Goal: Transaction & Acquisition: Download file/media

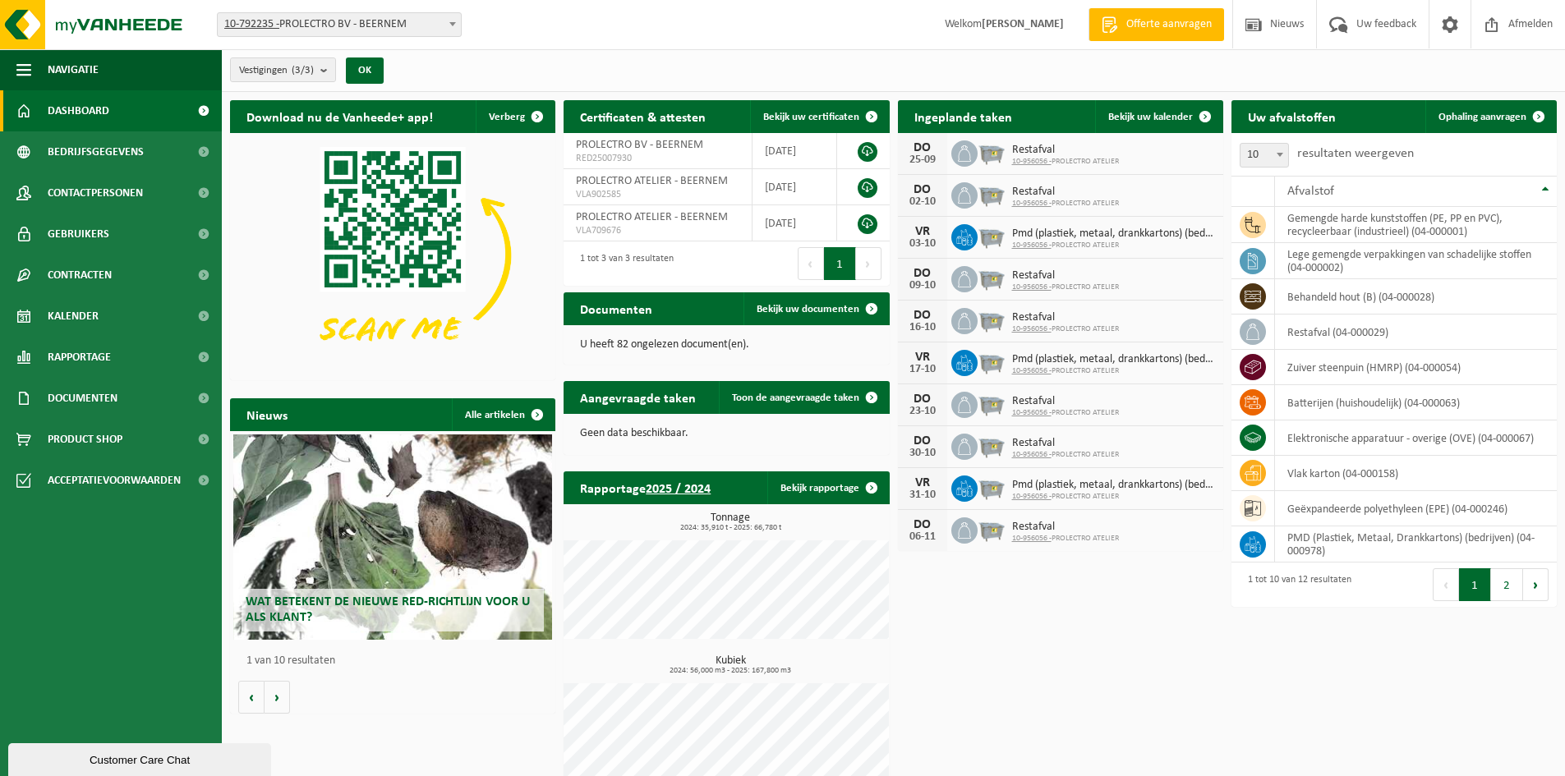
click at [766, 22] on div "Vestiging: 10-792235 - PROLECTRO BV - BEERNEM 10-956056 - PROLECTRO ATELIER - B…" at bounding box center [782, 25] width 1565 height 50
click at [198, 390] on span at bounding box center [203, 398] width 37 height 41
click at [141, 427] on link "Facturen" at bounding box center [111, 438] width 214 height 31
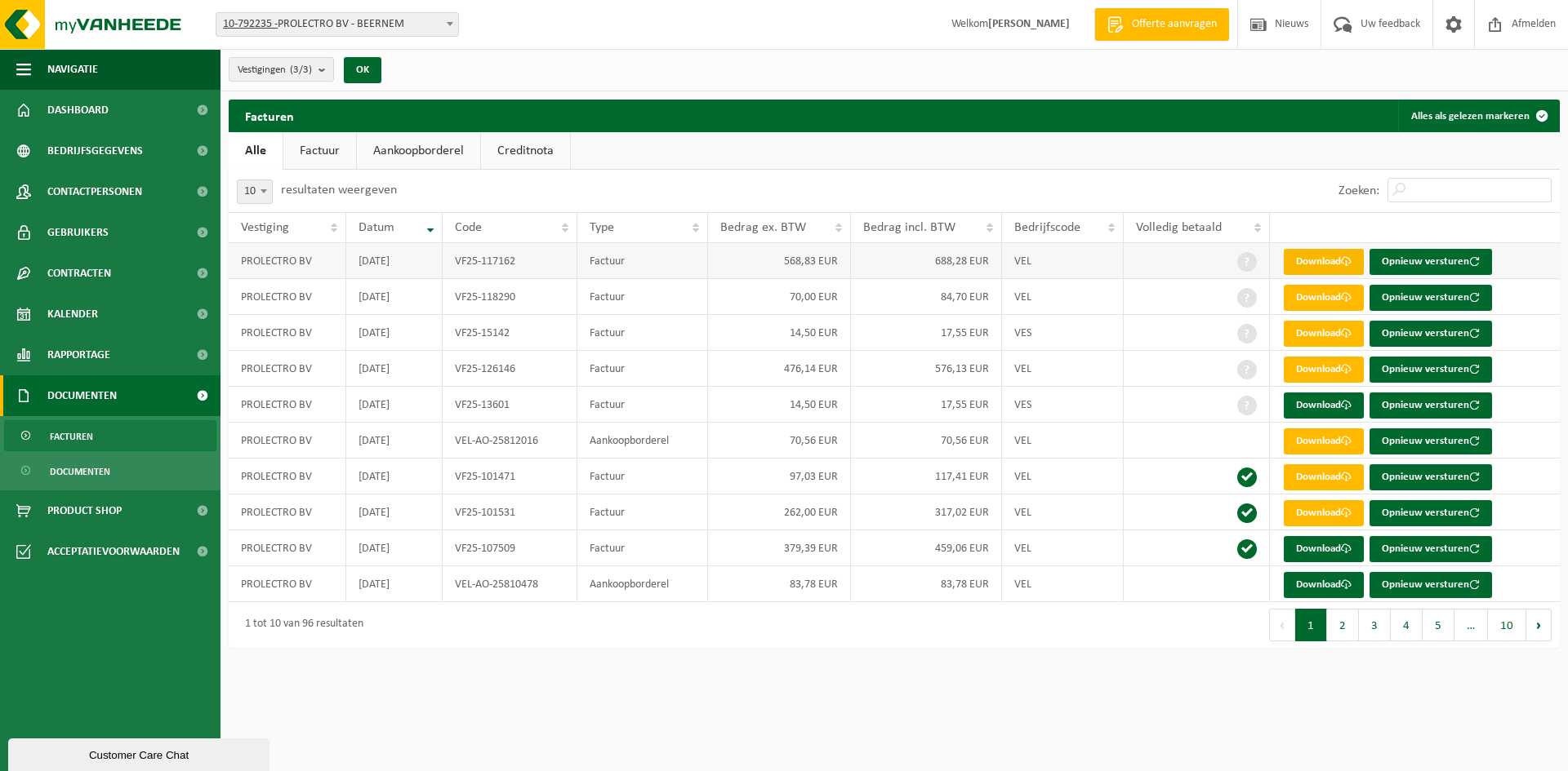
click at [1317, 263] on link "Download" at bounding box center [1324, 262] width 80 height 26
click at [1319, 300] on link "Download" at bounding box center [1324, 298] width 80 height 26
click at [1308, 334] on link "Download" at bounding box center [1324, 334] width 80 height 26
click at [1337, 376] on link "Download" at bounding box center [1324, 370] width 80 height 26
click at [1298, 440] on link "Download" at bounding box center [1324, 441] width 80 height 26
